Goal: Task Accomplishment & Management: Manage account settings

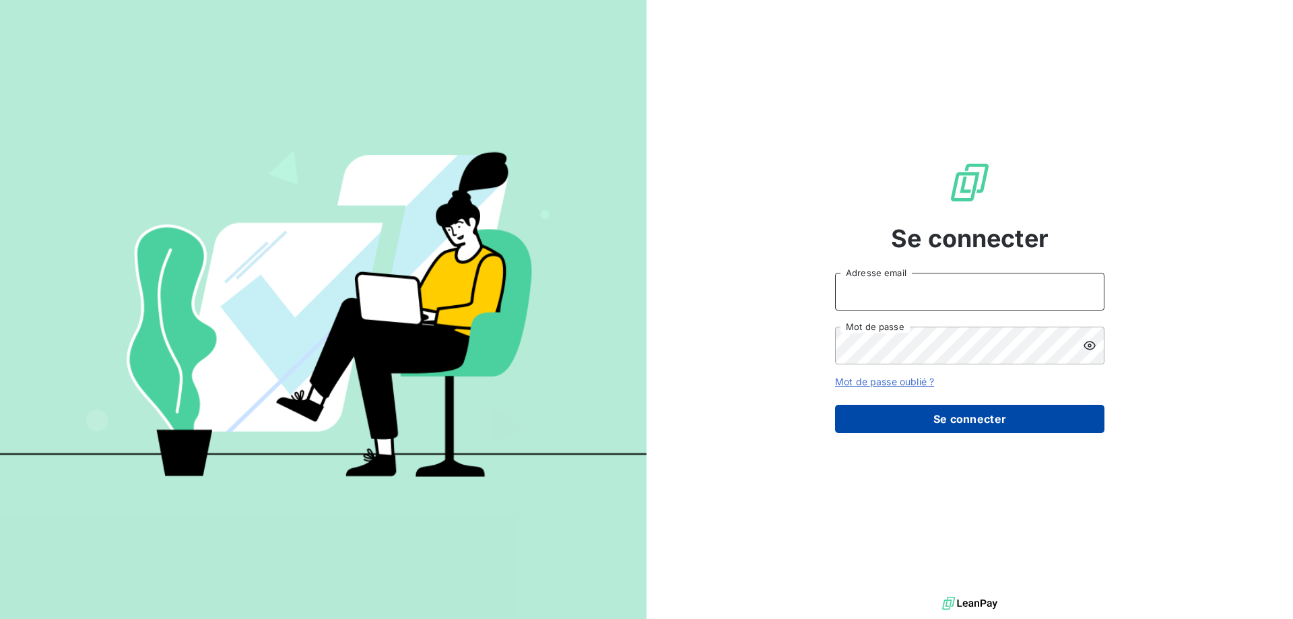
type input "[EMAIL_ADDRESS][DOMAIN_NAME]"
click at [991, 416] on button "Se connecter" at bounding box center [969, 419] width 269 height 28
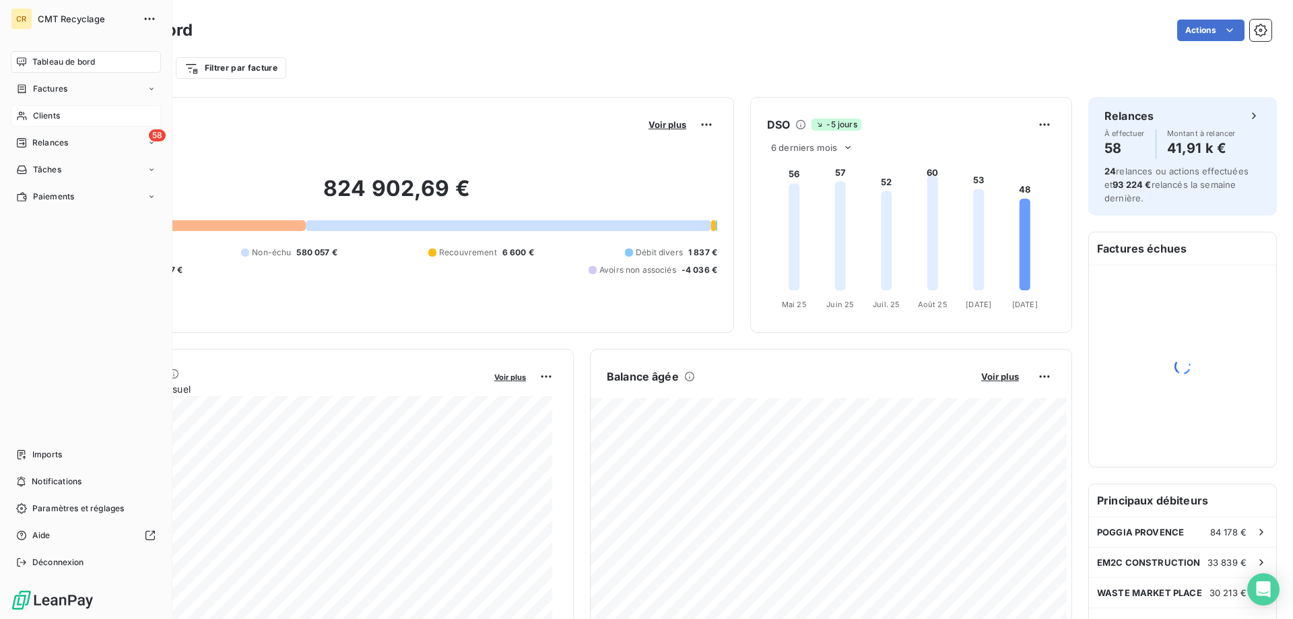
click at [45, 117] on span "Clients" at bounding box center [46, 116] width 27 height 12
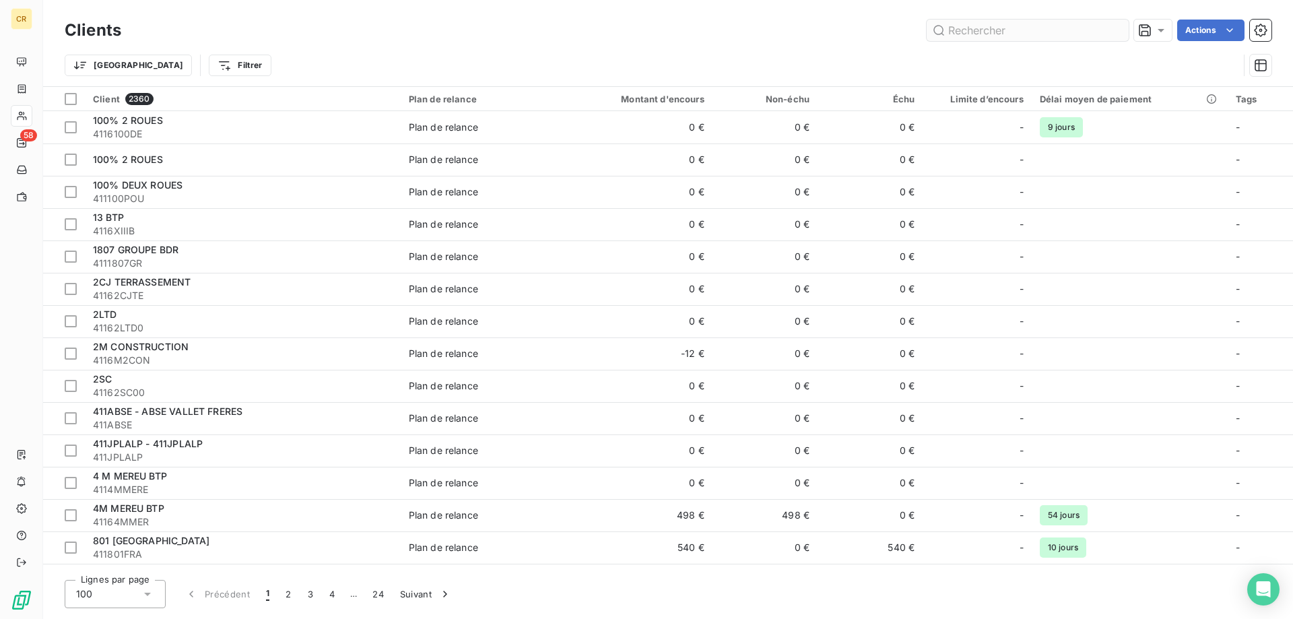
click at [954, 28] on input "text" at bounding box center [1028, 31] width 202 height 22
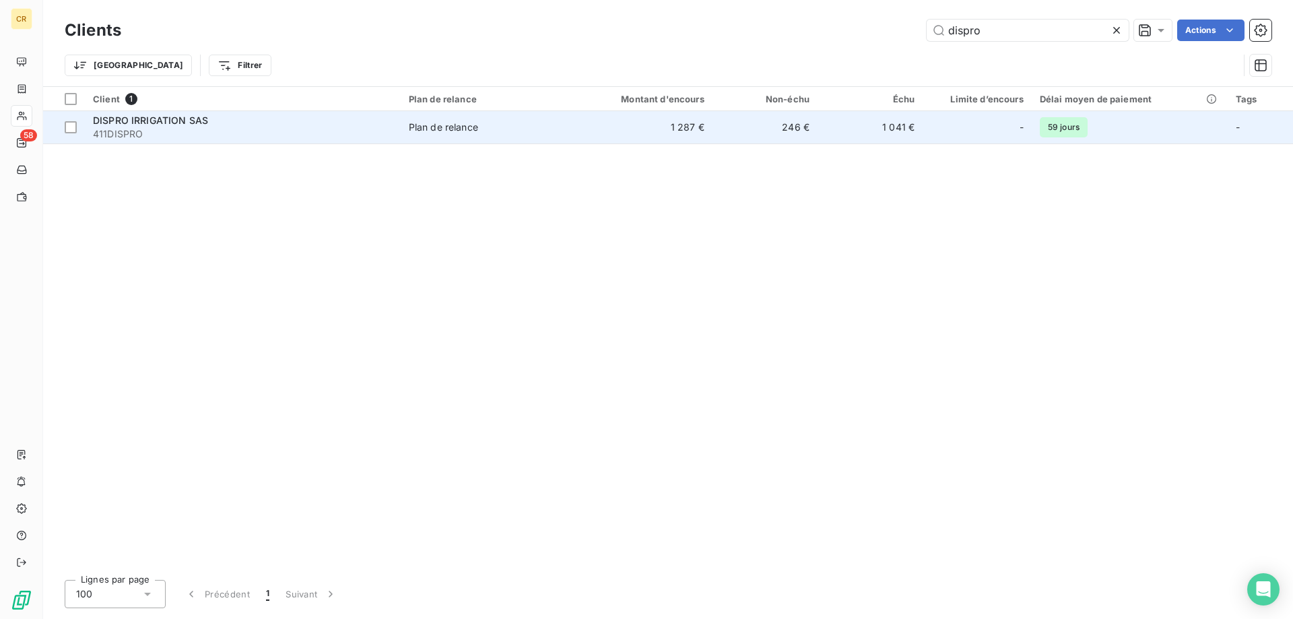
type input "dispro"
click at [535, 133] on span "Plan de relance" at bounding box center [486, 127] width 155 height 13
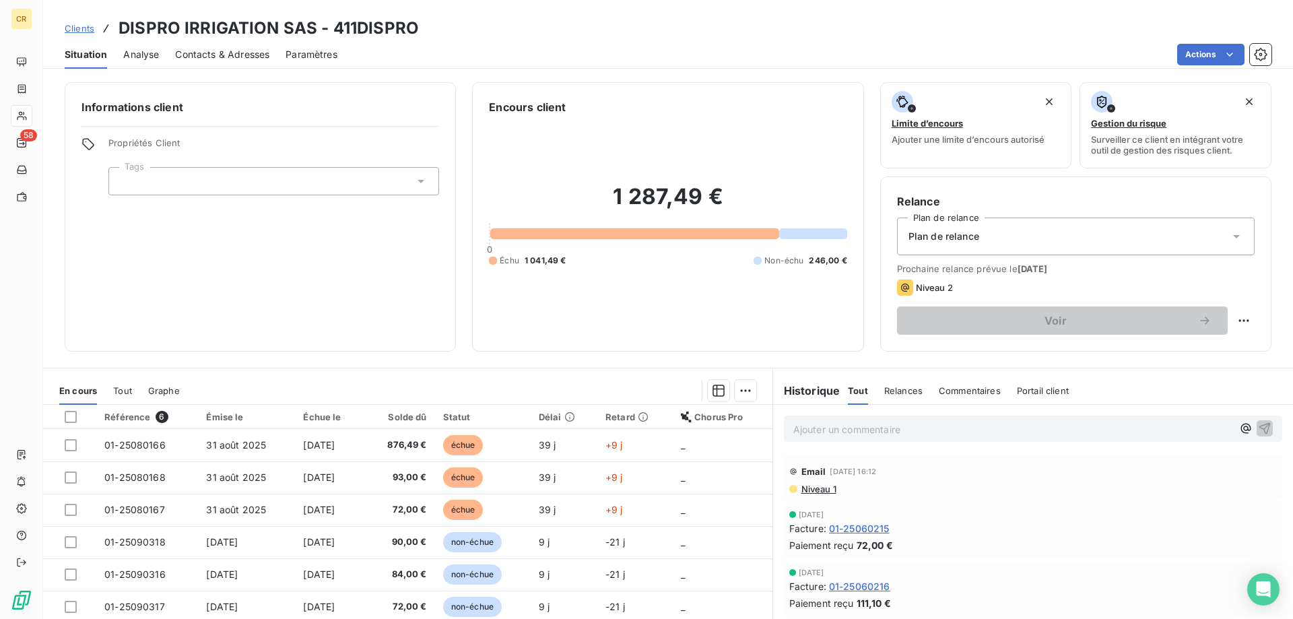
scroll to position [86, 0]
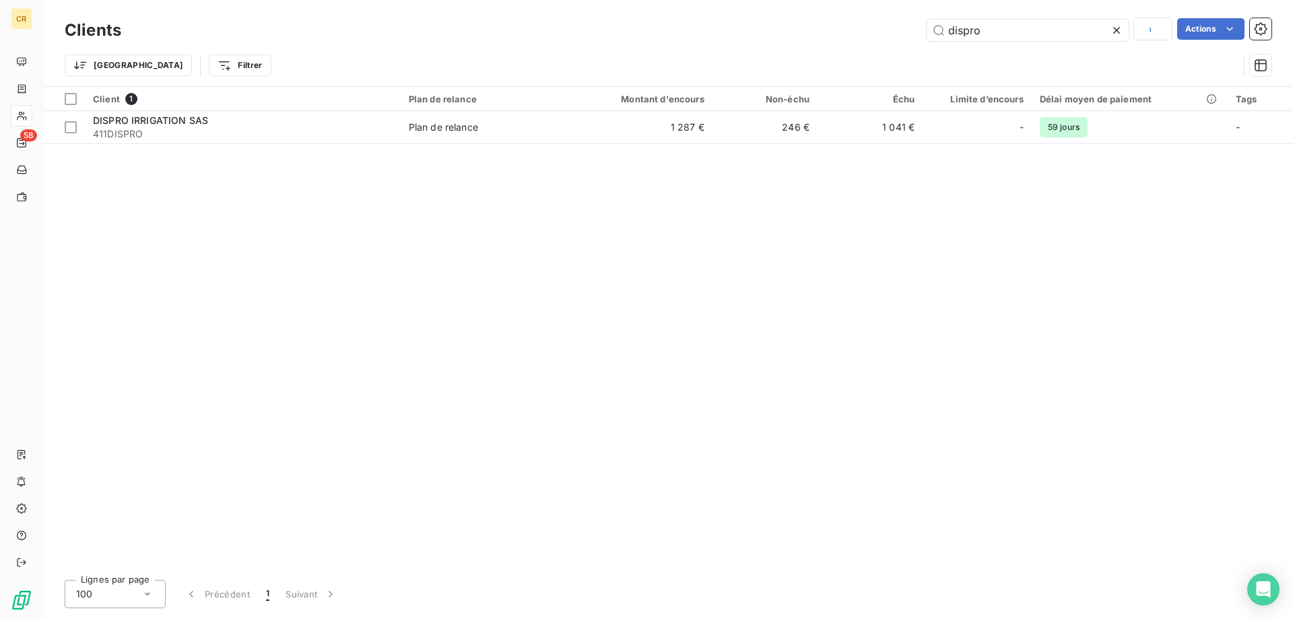
drag, startPoint x: 1000, startPoint y: 35, endPoint x: 925, endPoint y: 31, distance: 75.6
click at [925, 31] on div "dispro Actions" at bounding box center [704, 30] width 1134 height 24
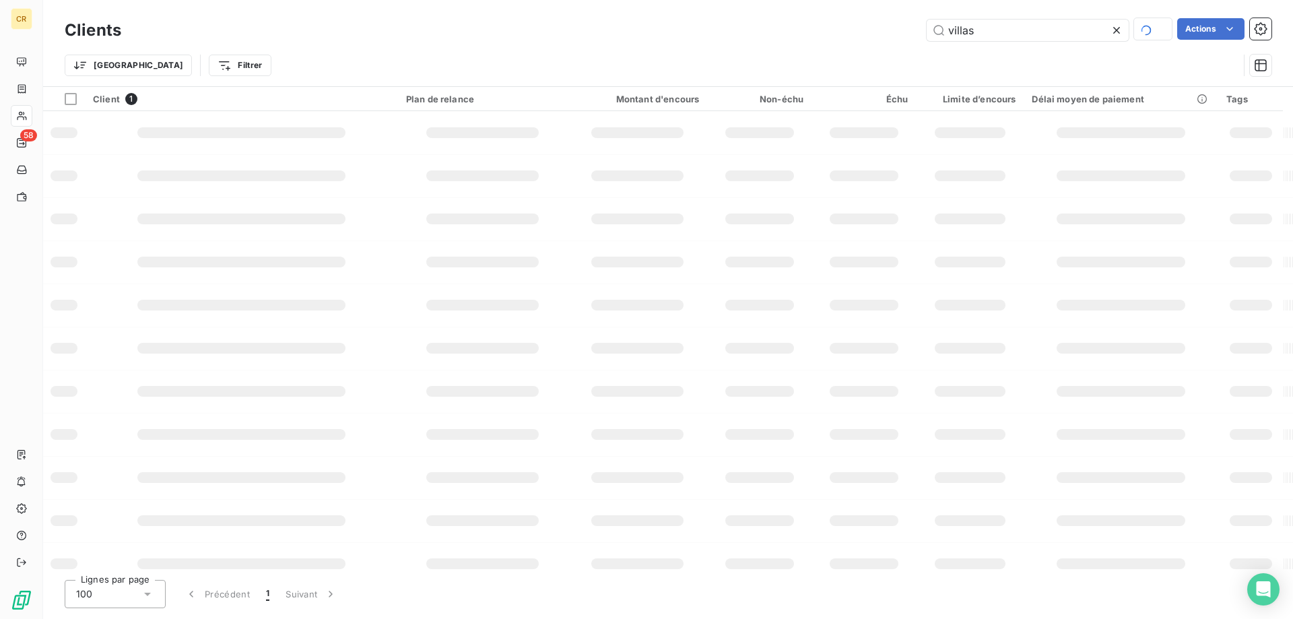
type input "villas"
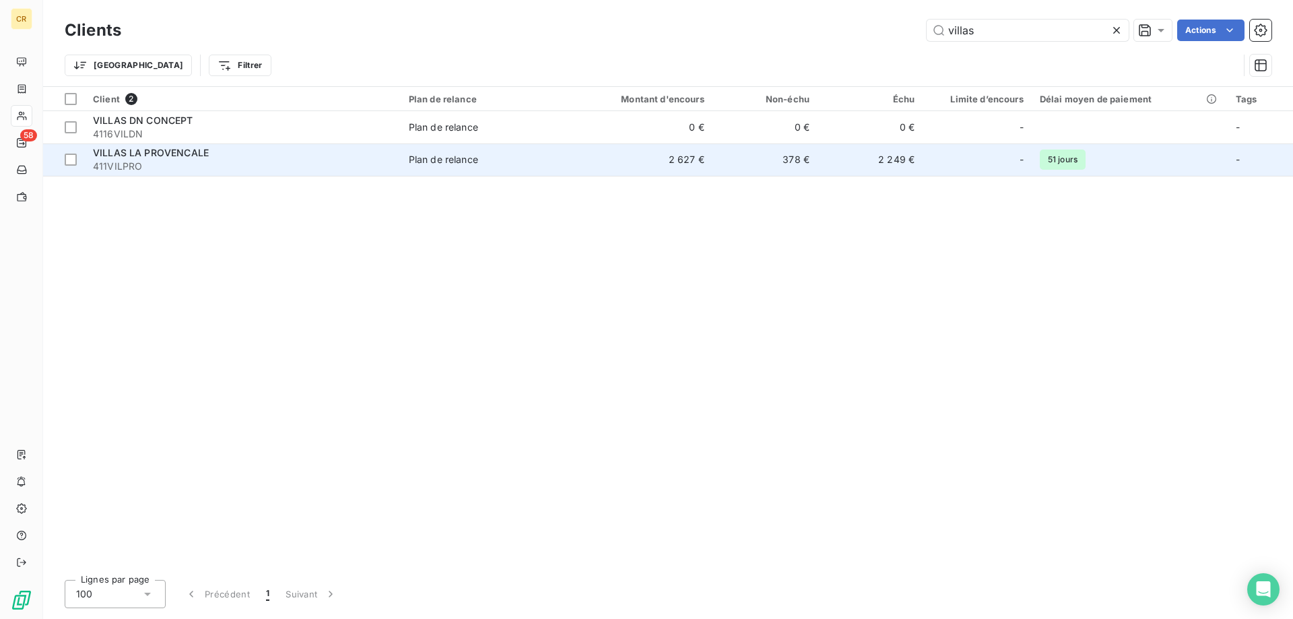
click at [321, 159] on div "VILLAS LA PROVENCALE" at bounding box center [243, 152] width 300 height 13
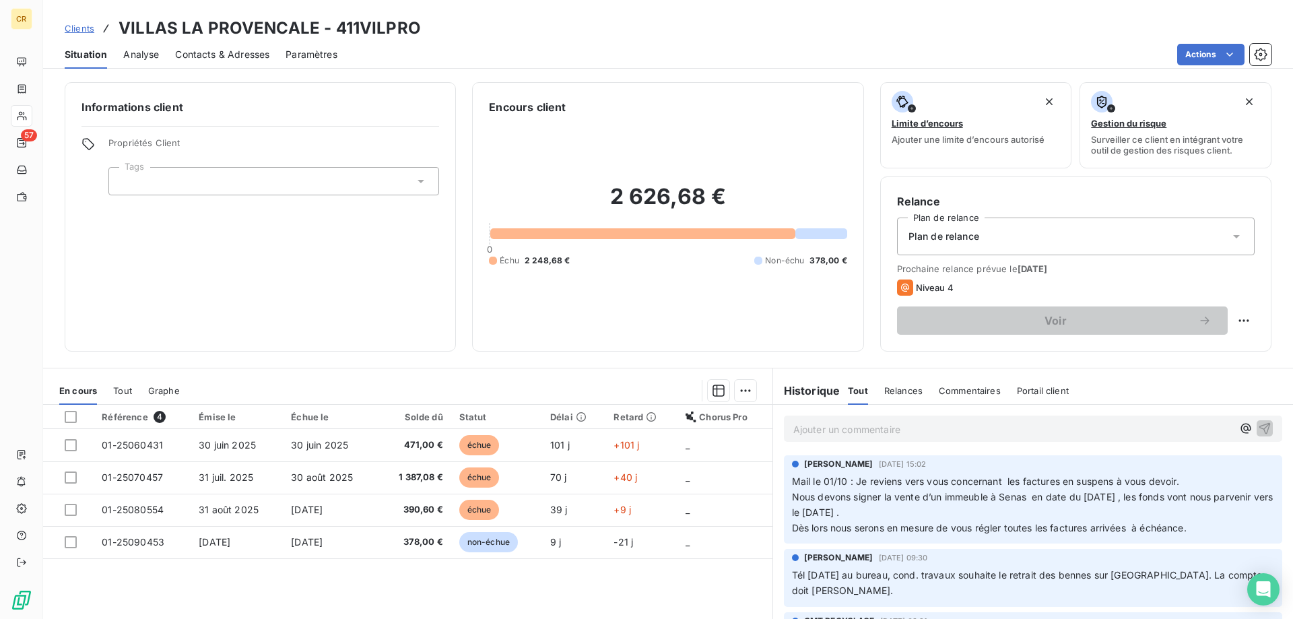
scroll to position [72, 0]
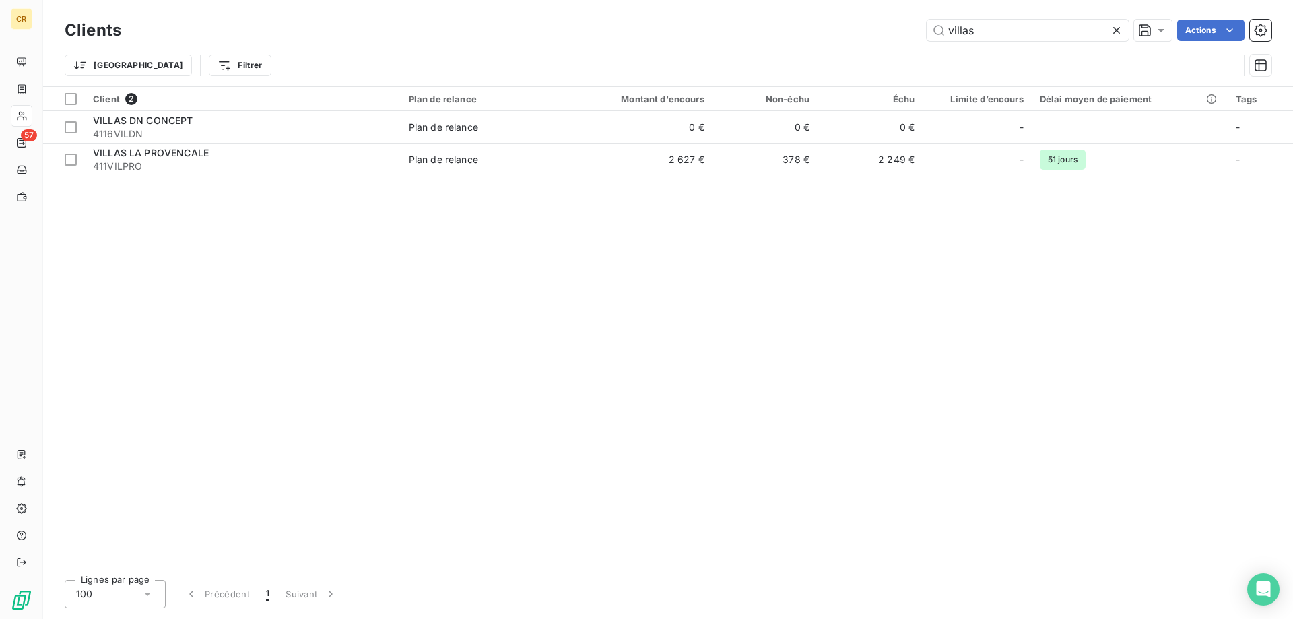
drag, startPoint x: 984, startPoint y: 34, endPoint x: 900, endPoint y: 27, distance: 84.5
click at [900, 27] on div "villas Actions" at bounding box center [704, 31] width 1134 height 22
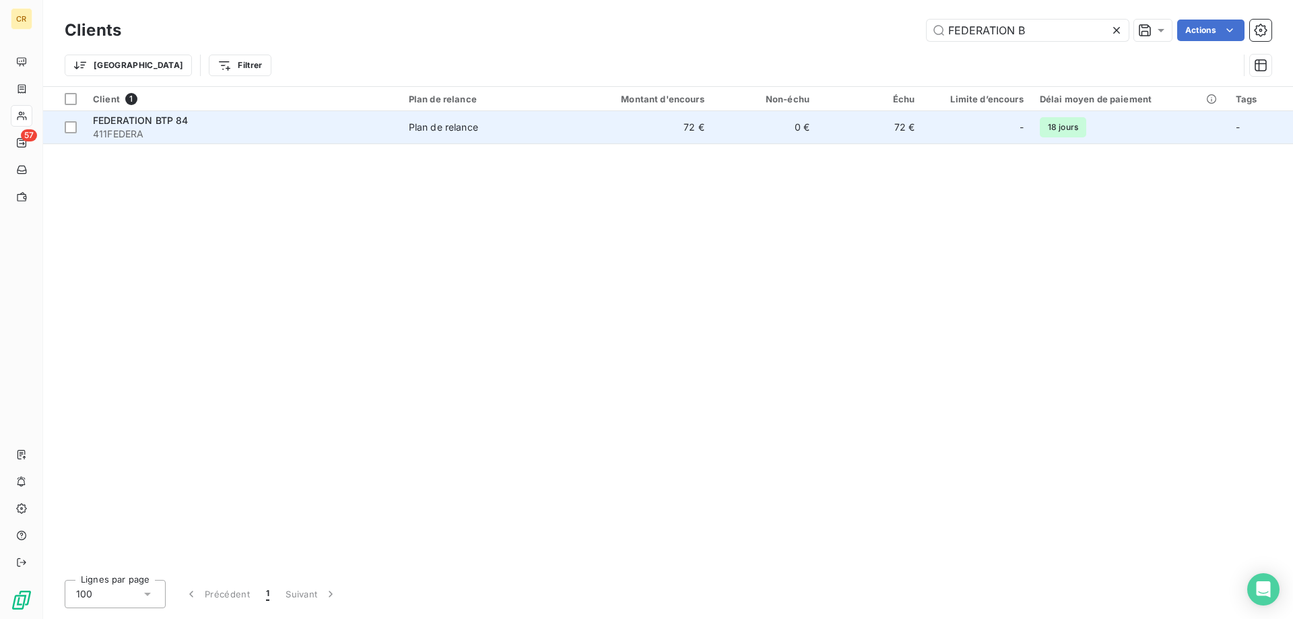
type input "FEDERATION B"
click at [430, 131] on div "Plan de relance" at bounding box center [443, 127] width 69 height 13
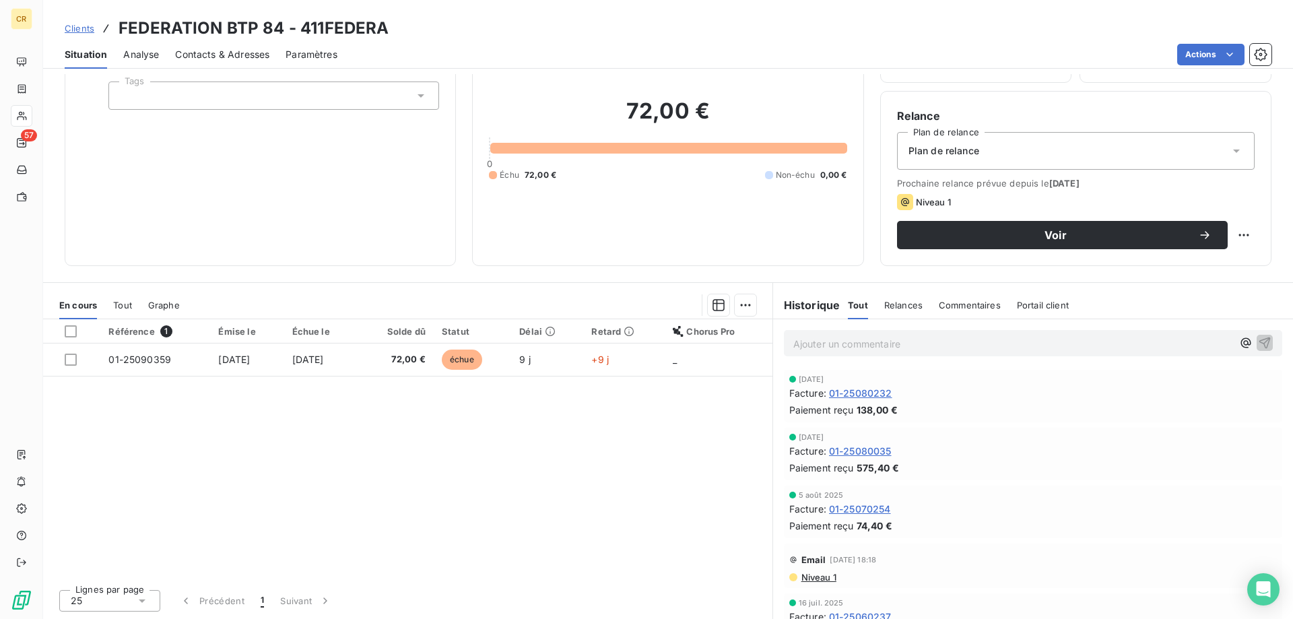
click at [868, 390] on span "01-25080232" at bounding box center [860, 393] width 63 height 14
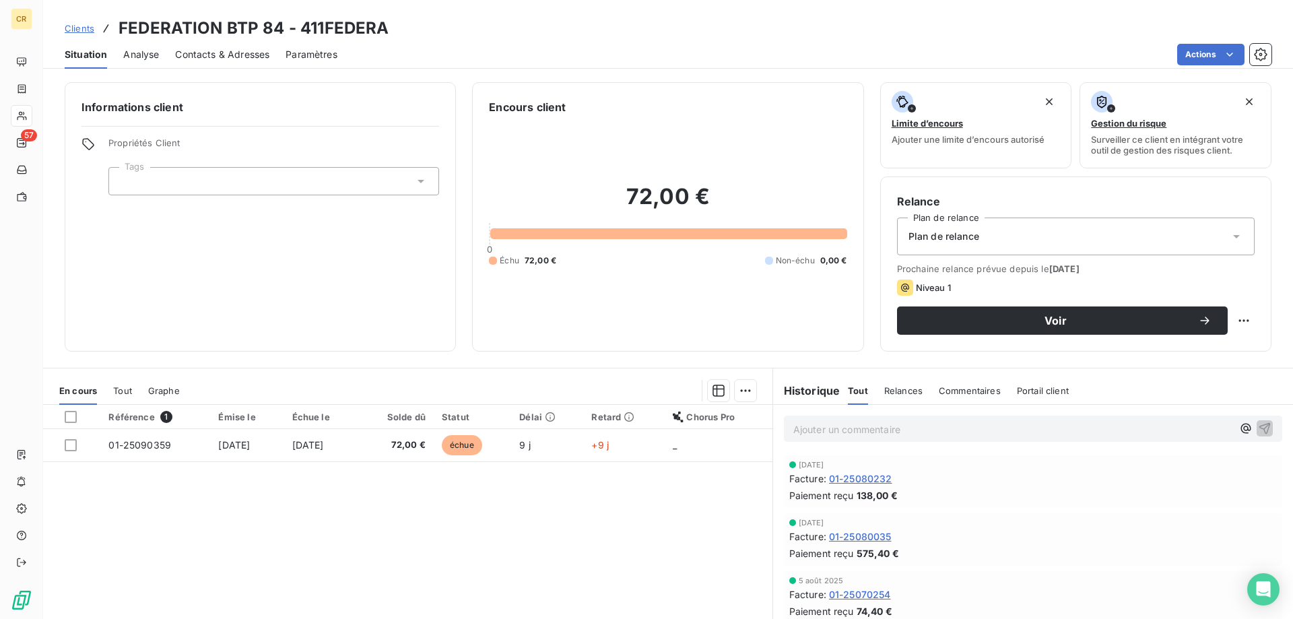
click at [863, 540] on span "01-25080035" at bounding box center [860, 536] width 63 height 14
